Goal: Task Accomplishment & Management: Use online tool/utility

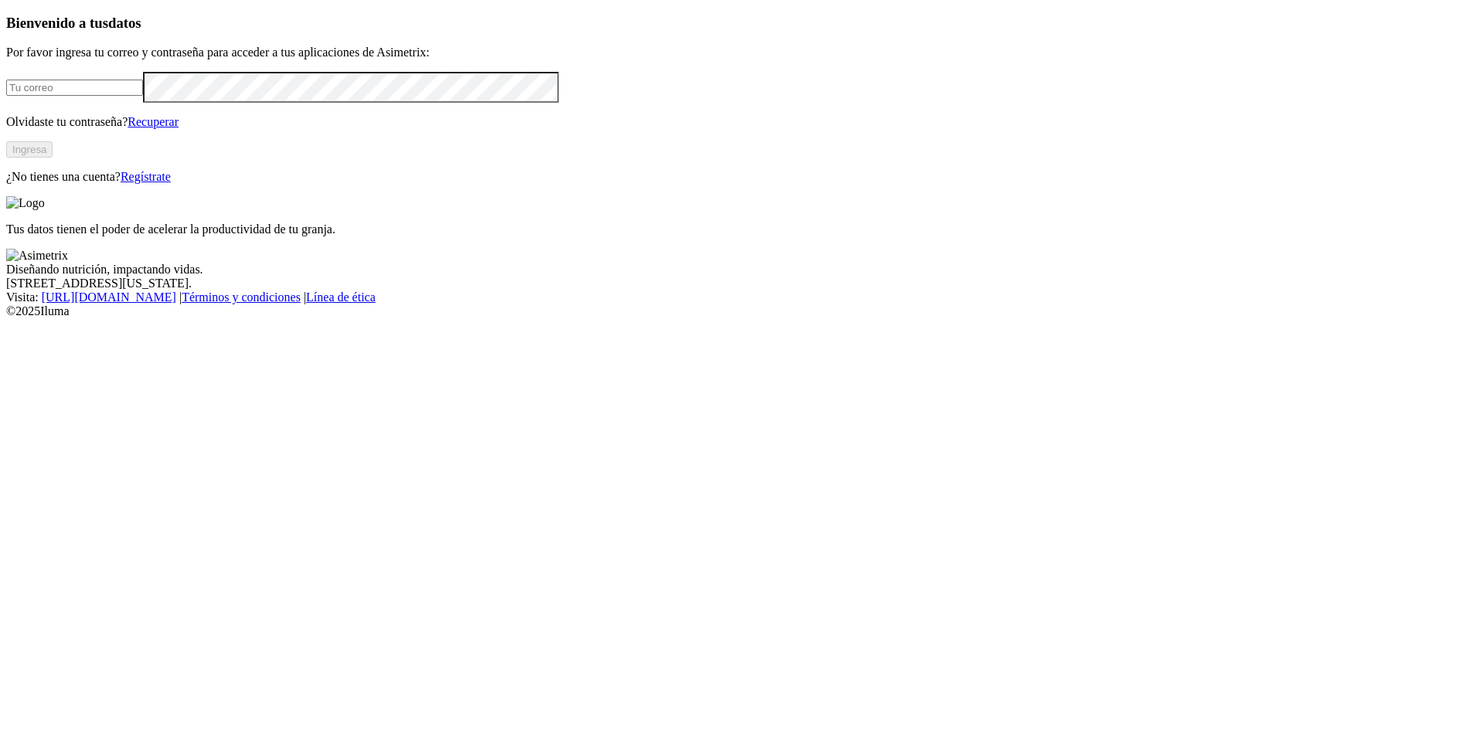
type input "[EMAIL_ADDRESS][DOMAIN_NAME]"
click at [53, 158] on button "Ingresa" at bounding box center [29, 149] width 46 height 16
